Goal: Task Accomplishment & Management: Complete application form

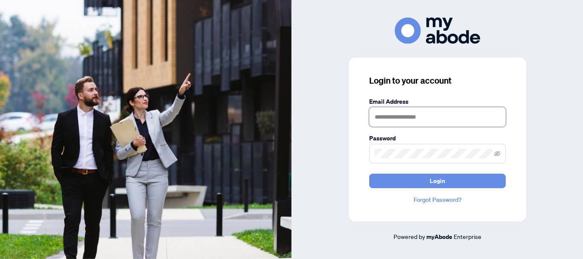
click at [389, 120] on input "text" at bounding box center [437, 117] width 137 height 20
type input "**********"
click at [497, 154] on icon "eye-invisible" at bounding box center [497, 154] width 6 height 6
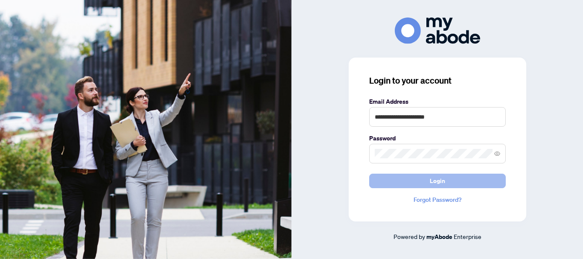
click at [415, 186] on button "Login" at bounding box center [437, 181] width 137 height 15
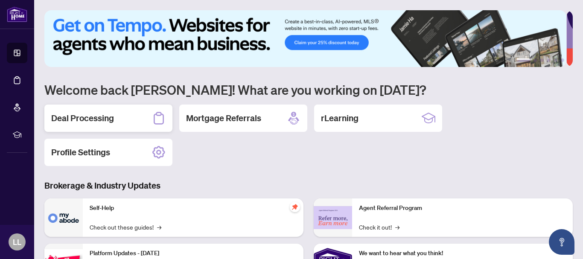
click at [80, 119] on h2 "Deal Processing" at bounding box center [82, 118] width 63 height 12
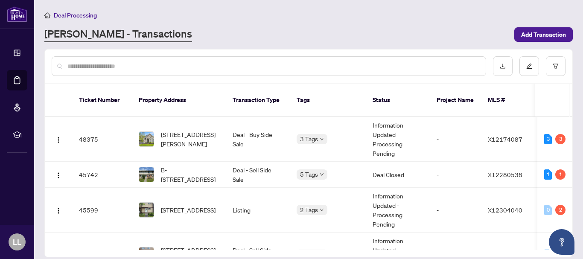
click at [98, 68] on input "text" at bounding box center [273, 65] width 412 height 9
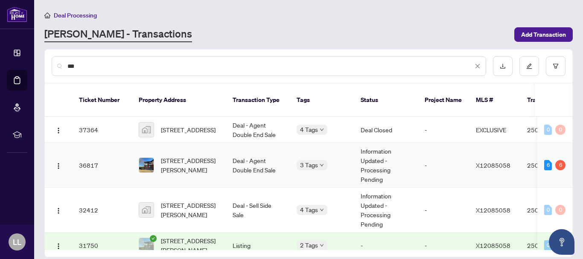
type input "***"
click at [90, 155] on td "36817" at bounding box center [102, 165] width 60 height 45
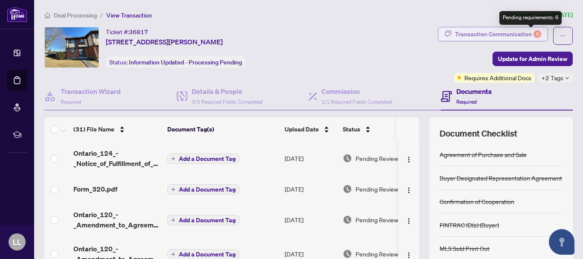
click at [534, 35] on div "6" at bounding box center [538, 34] width 8 height 8
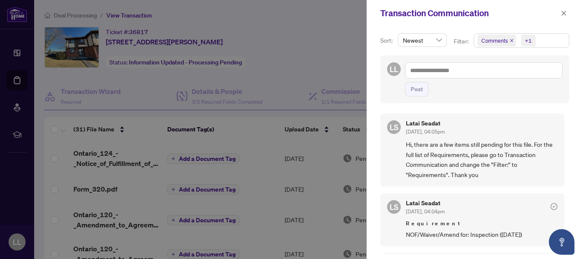
click at [512, 41] on icon "close" at bounding box center [512, 40] width 4 height 4
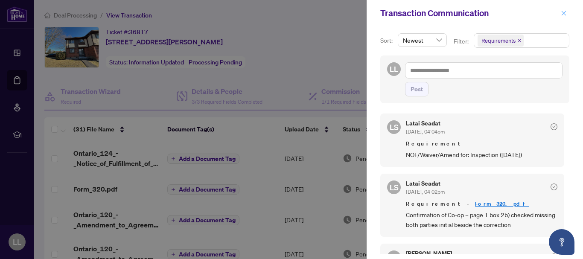
click at [565, 15] on icon "close" at bounding box center [564, 13] width 6 height 6
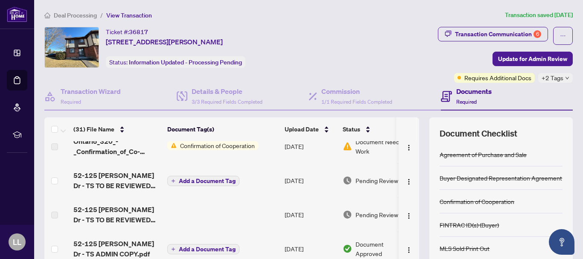
scroll to position [920, 0]
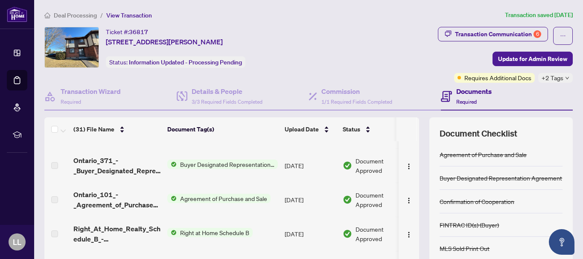
click at [415, 246] on div "(31) File Name Document Tag(s) Upload Date Status Ontario_124_-_Notice_of_Fulfi…" at bounding box center [308, 221] width 529 height 209
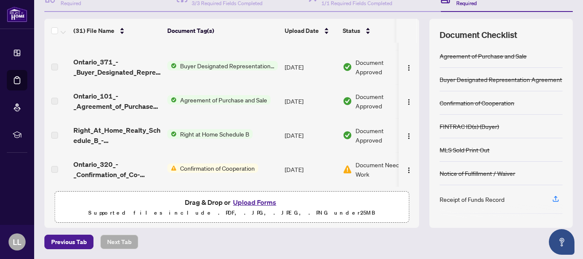
click at [242, 167] on span "Confirmation of Cooperation" at bounding box center [218, 168] width 82 height 9
click at [274, 176] on td "Confirmation of Cooperation" at bounding box center [222, 169] width 117 height 34
click at [260, 202] on button "Upload Forms" at bounding box center [255, 202] width 48 height 11
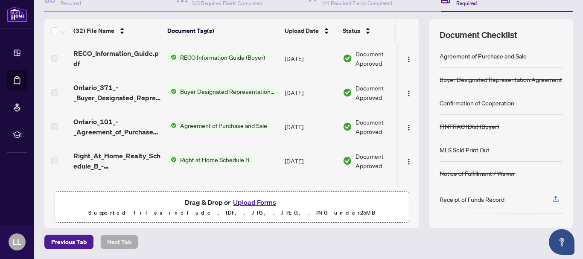
scroll to position [0, 0]
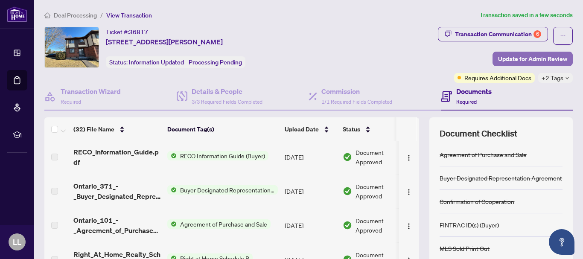
click at [506, 59] on span "Update for Admin Review" at bounding box center [532, 59] width 69 height 14
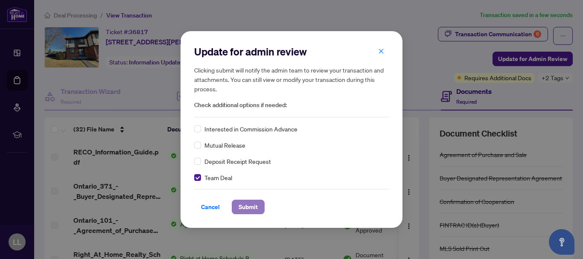
click at [242, 205] on span "Submit" at bounding box center [248, 207] width 19 height 14
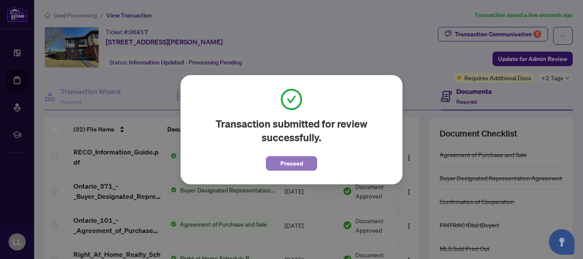
click at [288, 162] on span "Proceed" at bounding box center [292, 164] width 23 height 14
